Goal: Task Accomplishment & Management: Complete application form

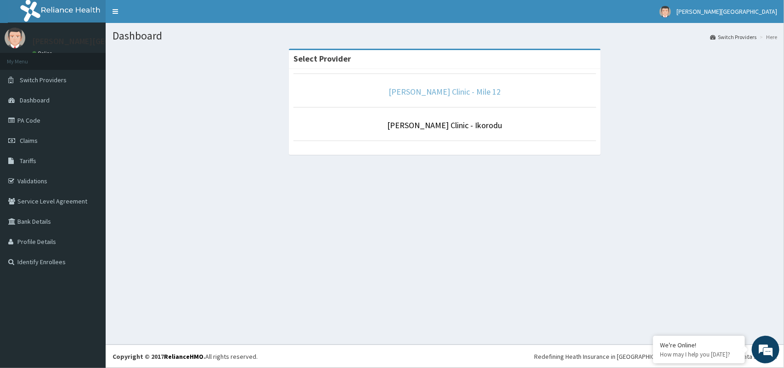
click at [427, 94] on link "[PERSON_NAME] Clinic - Mile 12" at bounding box center [445, 91] width 112 height 11
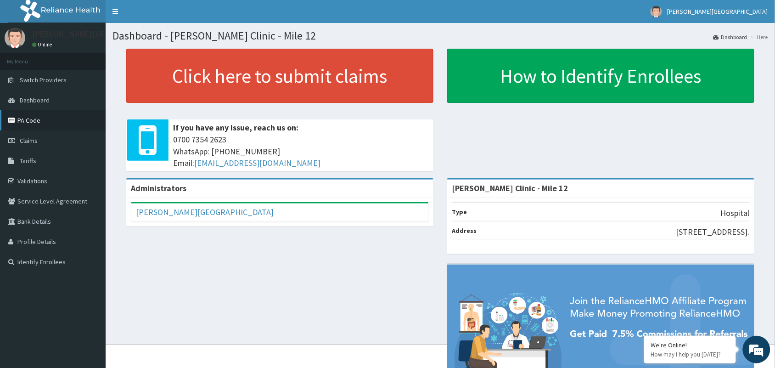
click at [28, 118] on link "PA Code" at bounding box center [53, 120] width 106 height 20
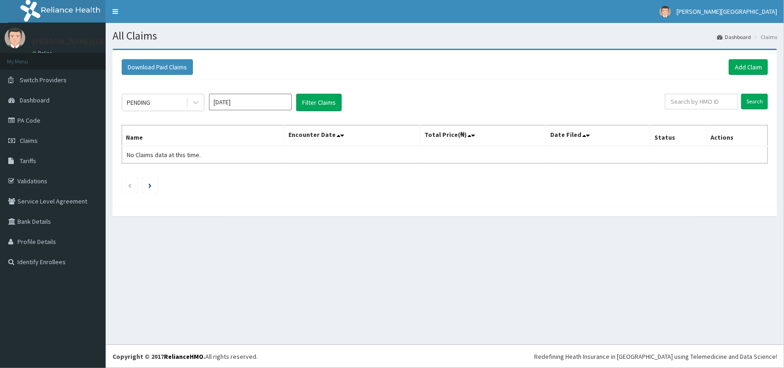
click at [437, 97] on div "PENDING [DATE] Filter Claims" at bounding box center [393, 102] width 543 height 17
click at [737, 65] on link "Add Claim" at bounding box center [748, 67] width 39 height 16
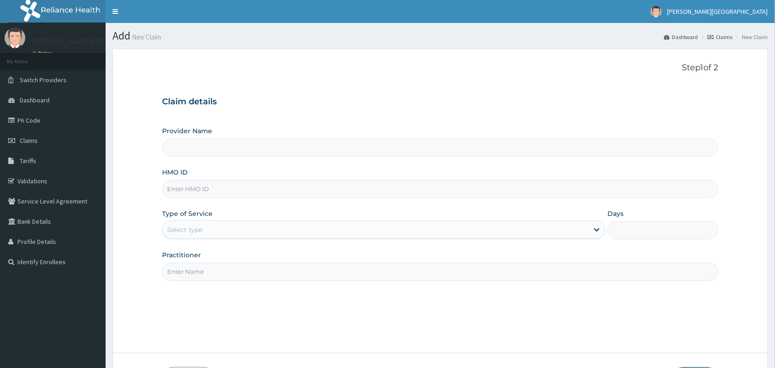
click at [282, 192] on input "HMO ID" at bounding box center [440, 189] width 557 height 18
paste input "Gsv/11178/e"
type input "Gsv/11178/e"
click at [239, 226] on div "Select type" at bounding box center [376, 229] width 426 height 15
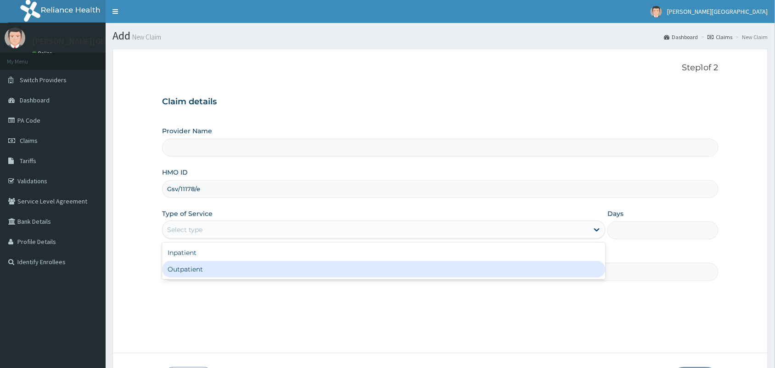
click at [228, 267] on div "Outpatient" at bounding box center [384, 269] width 444 height 17
type input "1"
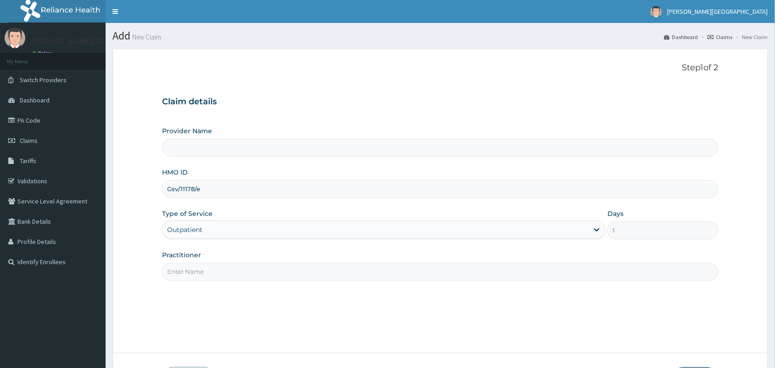
click at [228, 267] on input "Practitioner" at bounding box center [440, 272] width 557 height 18
type input "DR OKESANJO"
type input "[PERSON_NAME] Clinic - Mile 12"
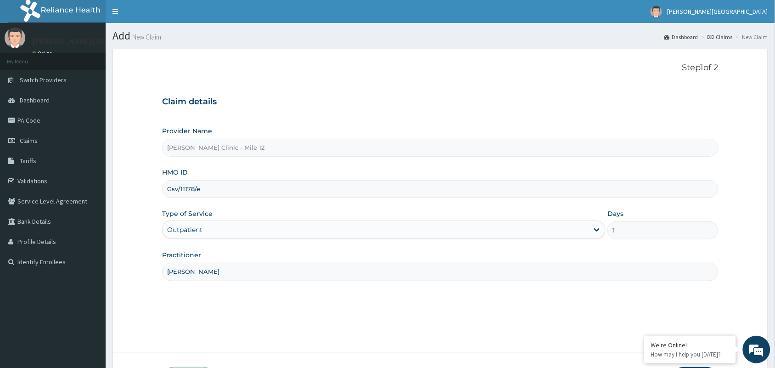
scroll to position [68, 0]
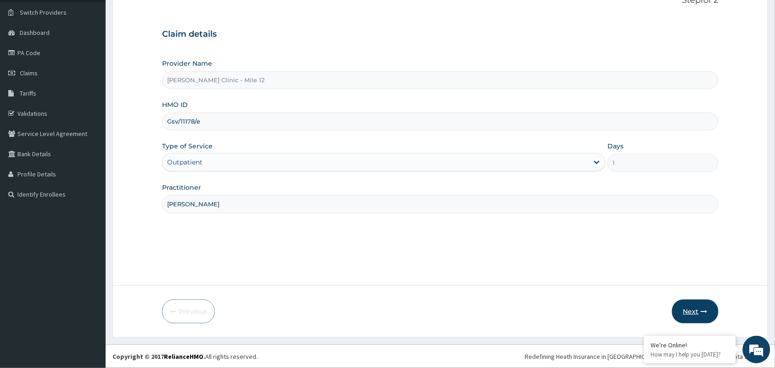
click at [703, 308] on icon "button" at bounding box center [704, 311] width 6 height 6
